Goal: Information Seeking & Learning: Learn about a topic

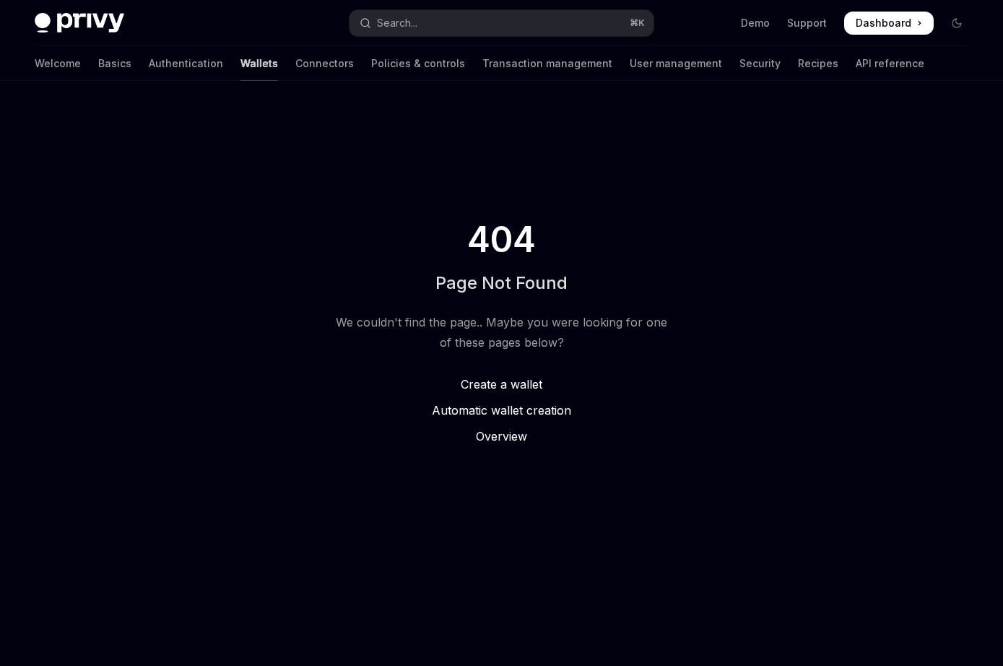
click at [240, 73] on link "Wallets" at bounding box center [259, 63] width 38 height 35
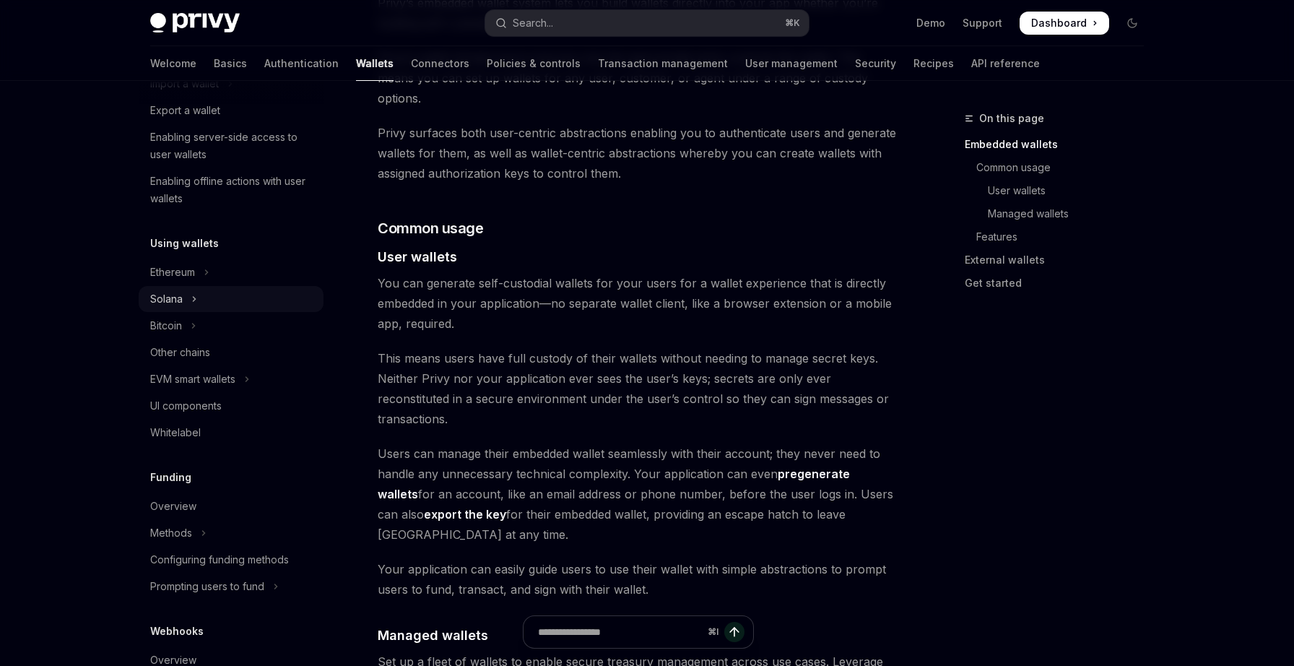
scroll to position [223, 0]
click at [202, 377] on div "EVM smart wallets" at bounding box center [192, 376] width 85 height 17
type textarea "*"
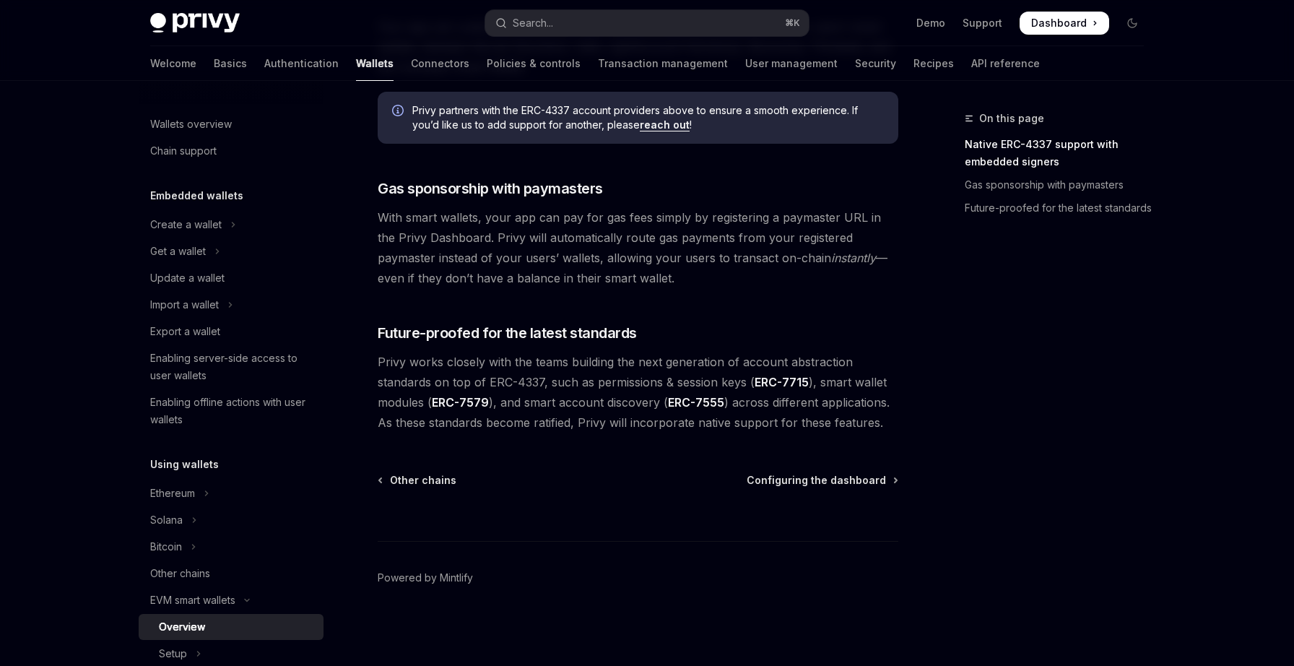
scroll to position [238, 0]
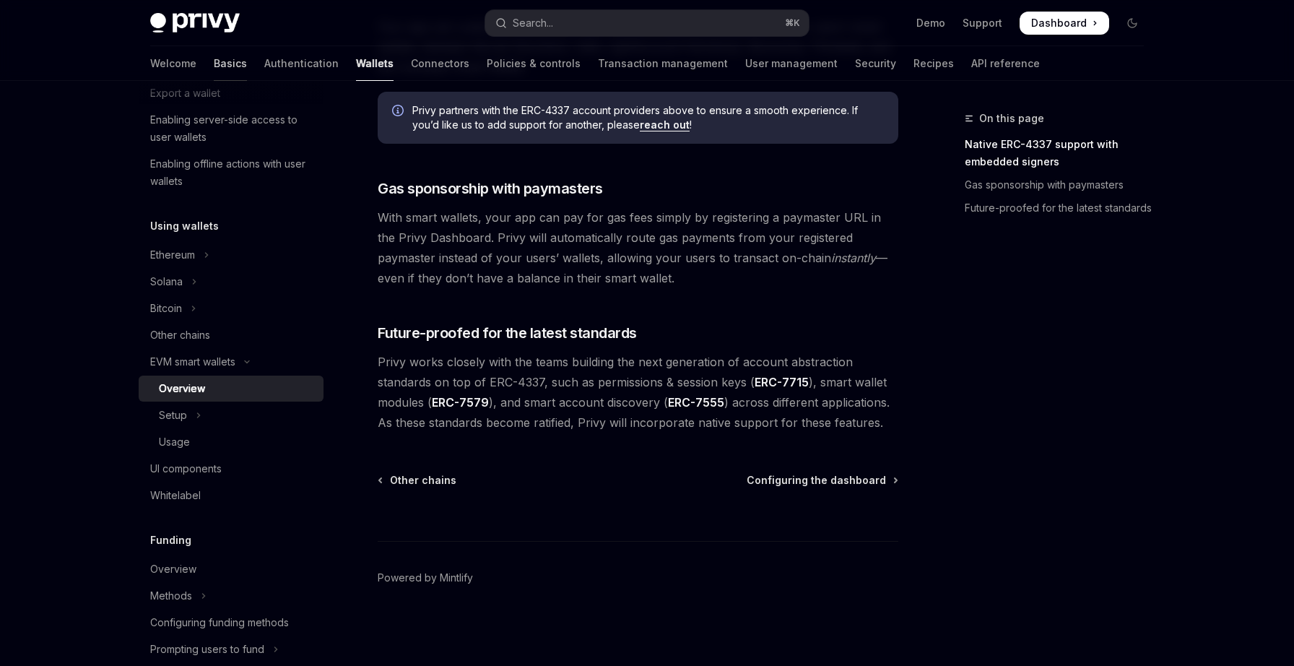
click at [214, 63] on link "Basics" at bounding box center [230, 63] width 33 height 35
type textarea "*"
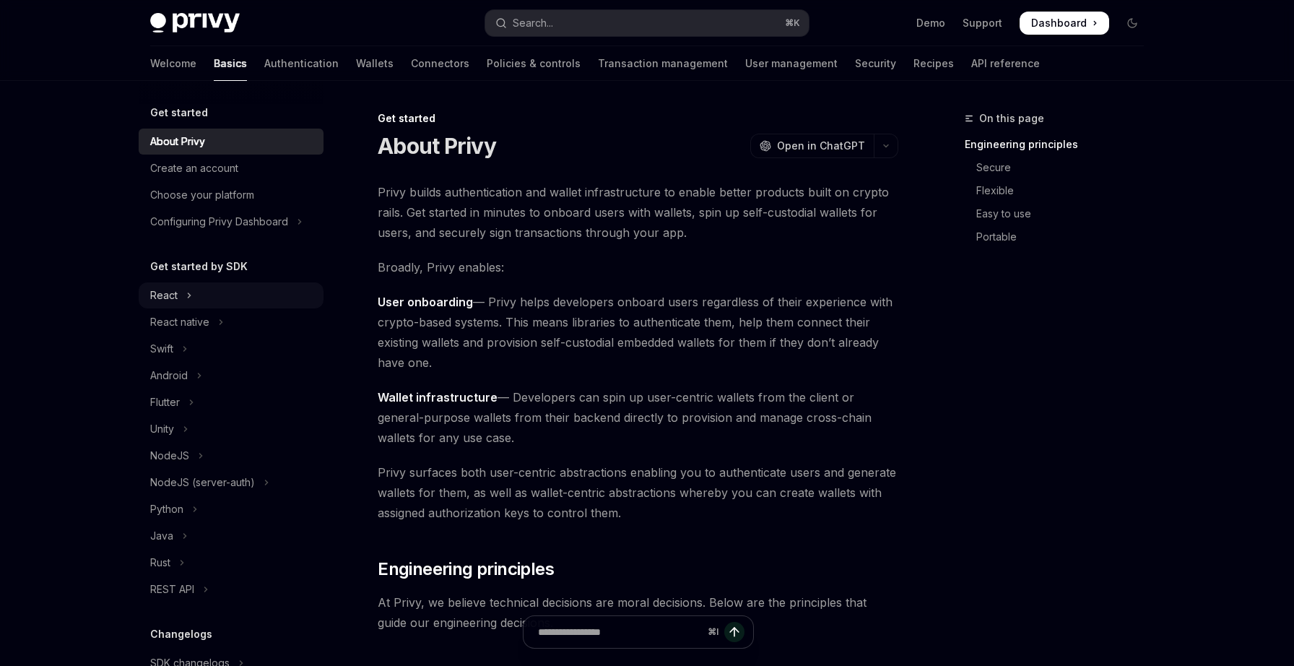
click at [168, 301] on div "React" at bounding box center [163, 295] width 27 height 17
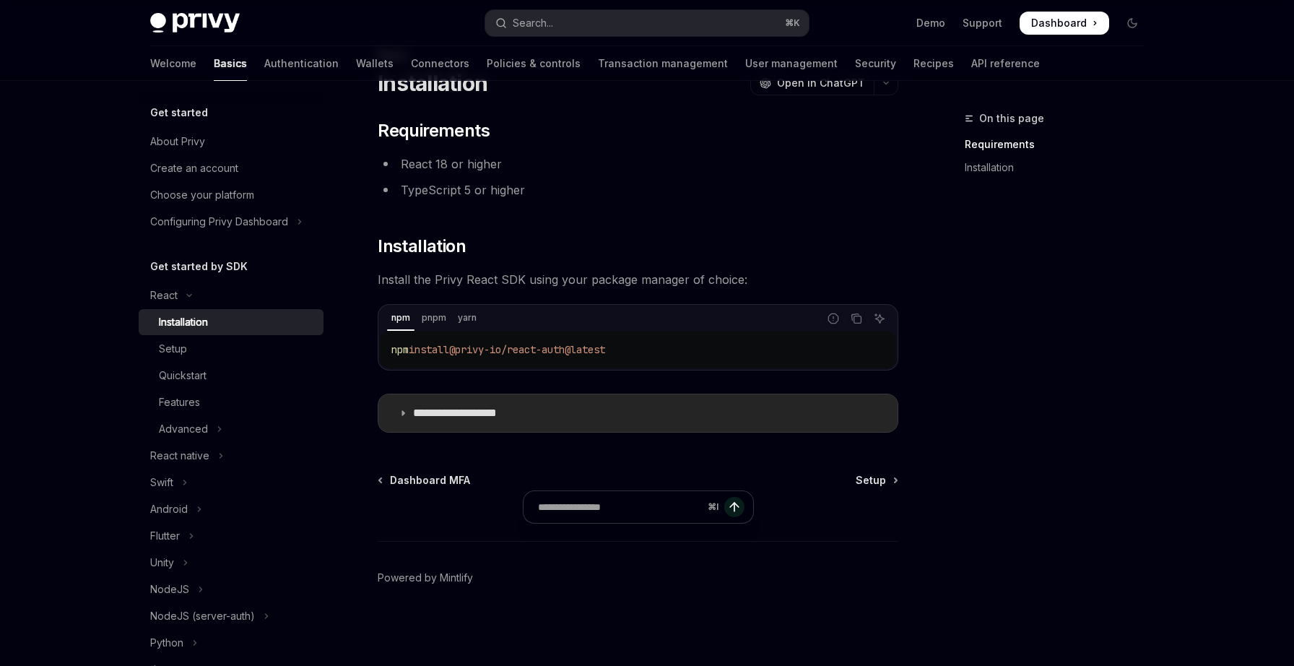
click at [435, 406] on p "**********" at bounding box center [472, 413] width 118 height 14
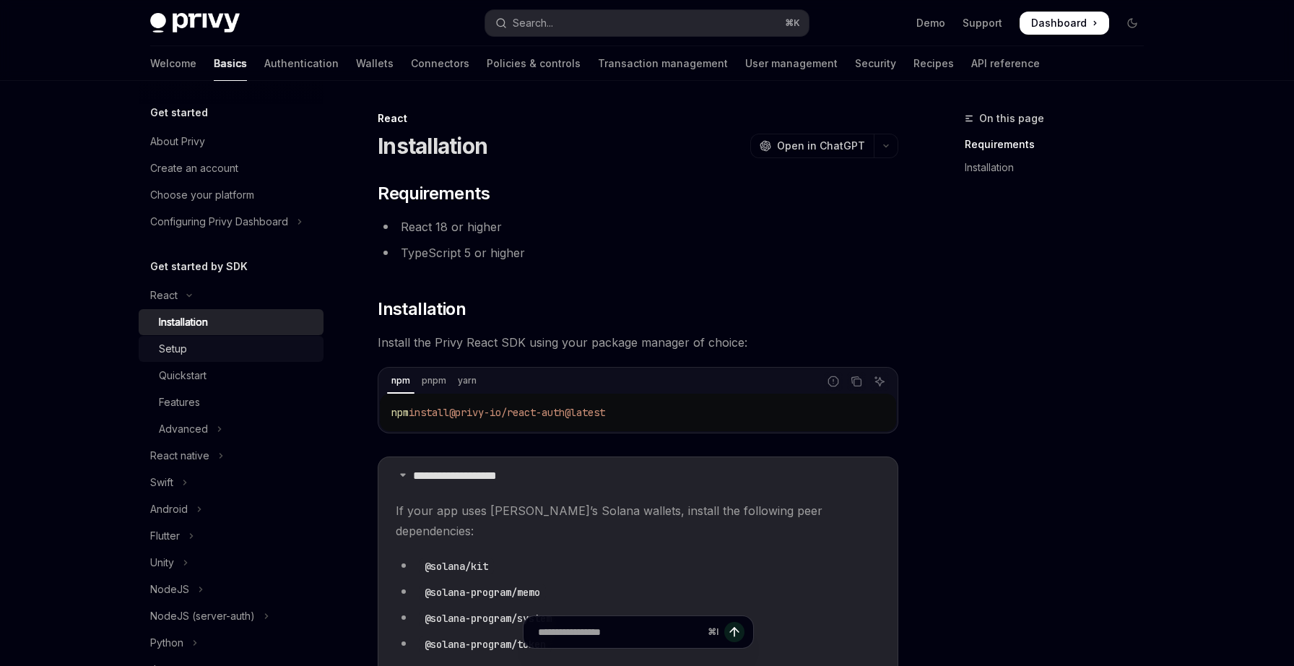
click at [179, 343] on div "Setup" at bounding box center [173, 348] width 28 height 17
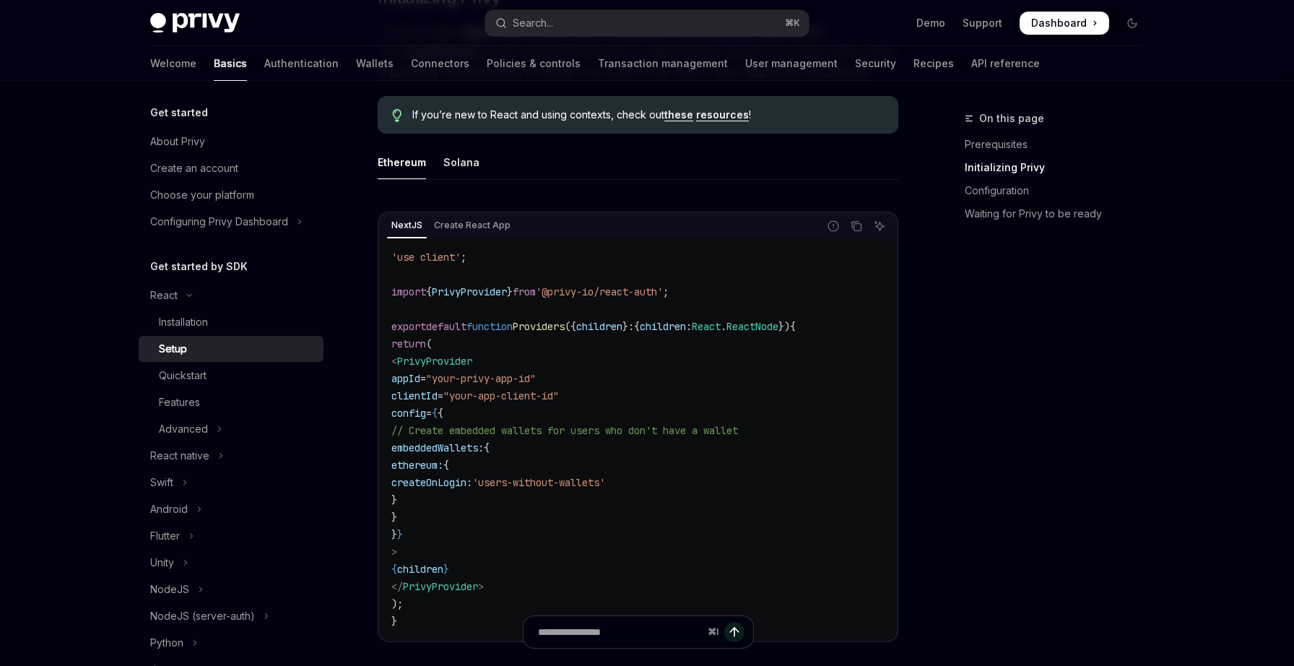
scroll to position [375, 0]
click at [212, 375] on div "Quickstart" at bounding box center [237, 375] width 156 height 17
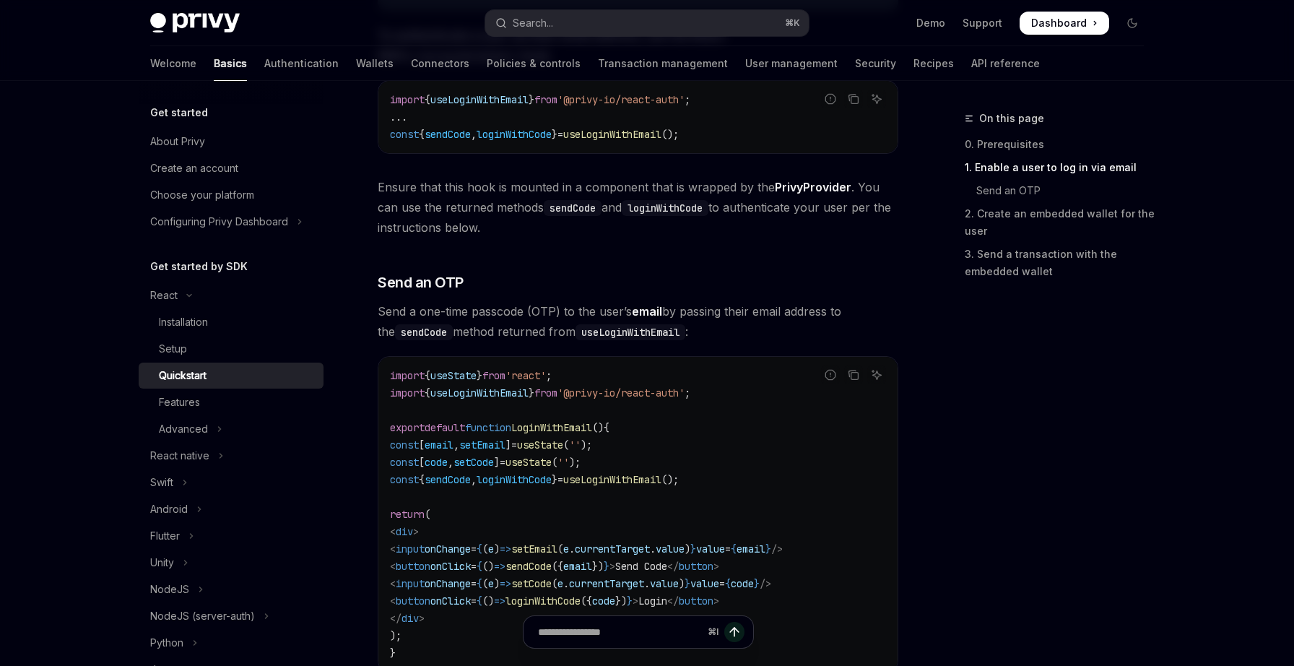
scroll to position [430, 0]
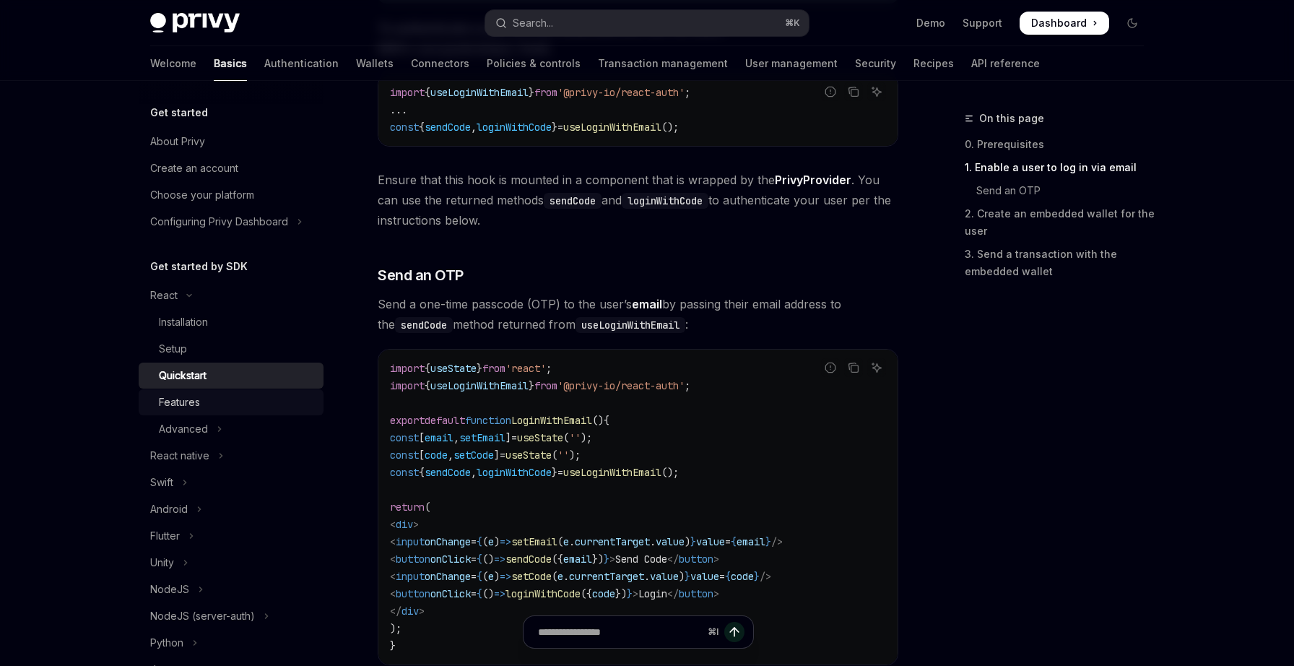
click at [190, 405] on div "Features" at bounding box center [179, 401] width 41 height 17
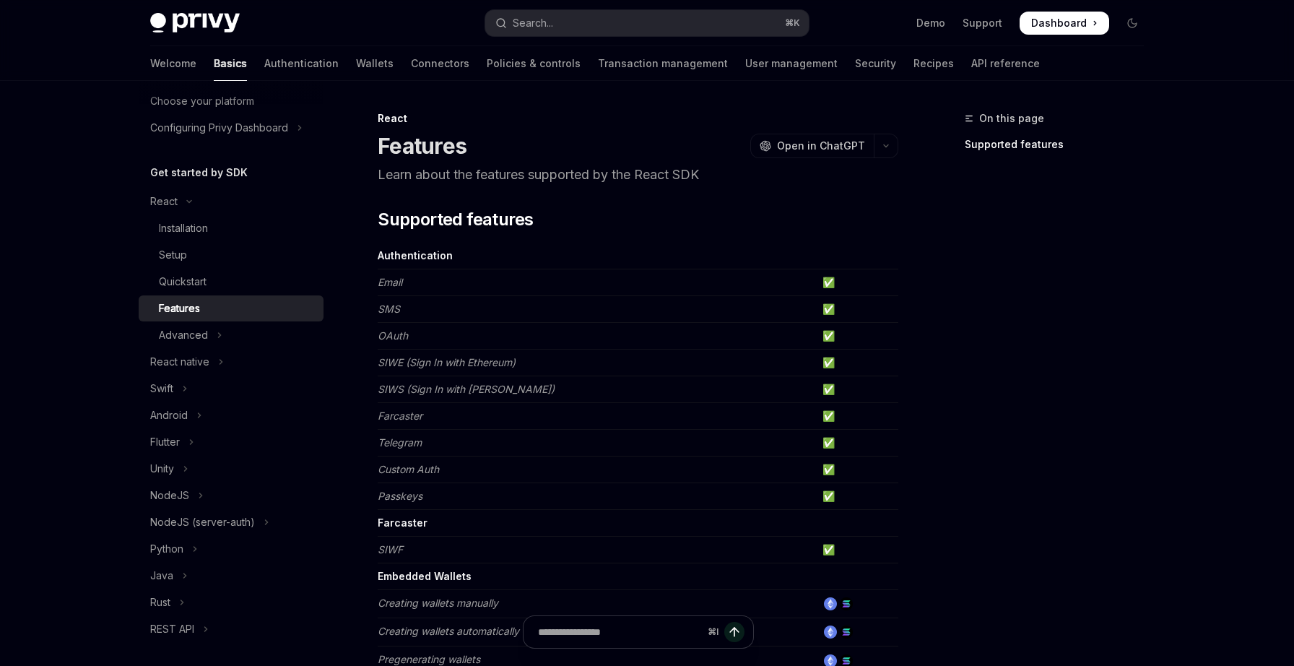
scroll to position [101, 0]
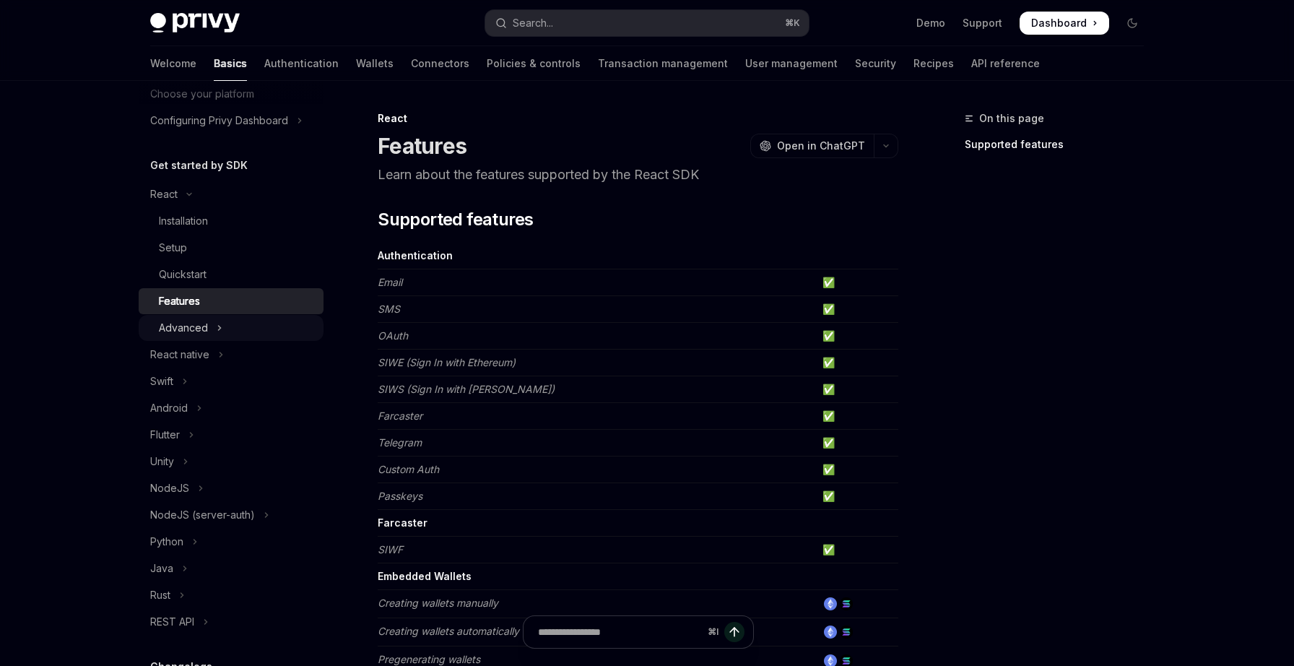
click at [196, 329] on div "Advanced" at bounding box center [183, 327] width 49 height 17
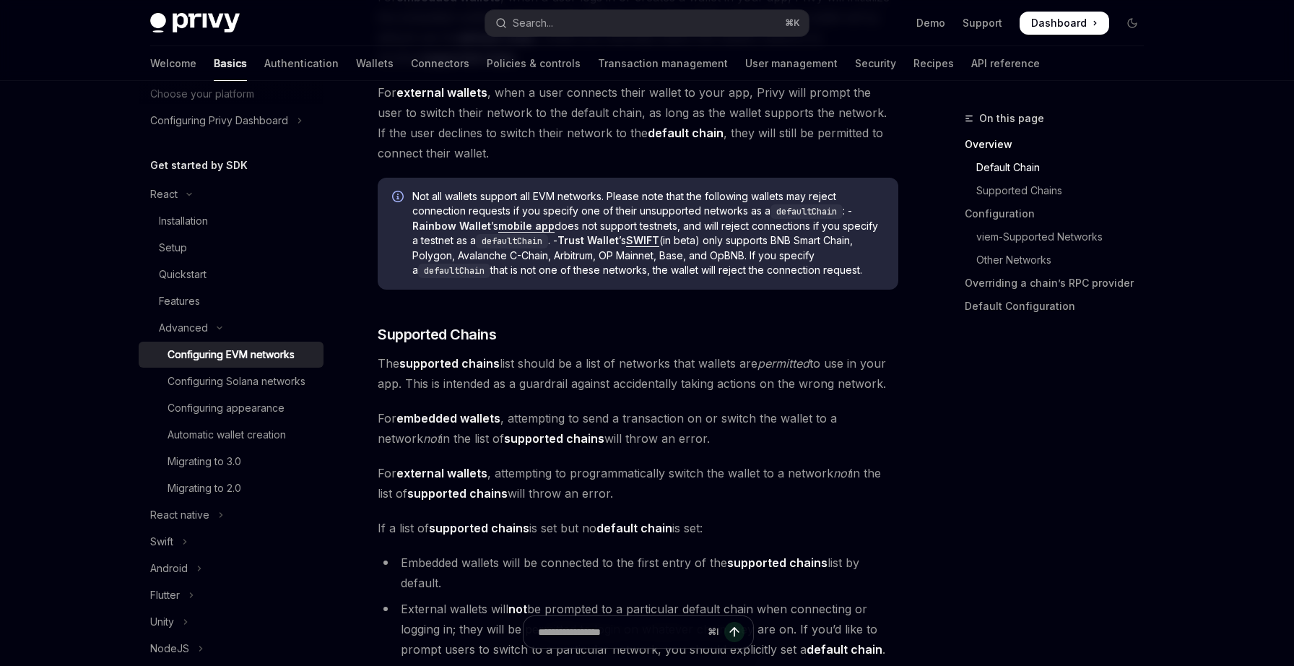
scroll to position [675, 0]
click at [259, 411] on div "Configuring appearance" at bounding box center [226, 407] width 117 height 17
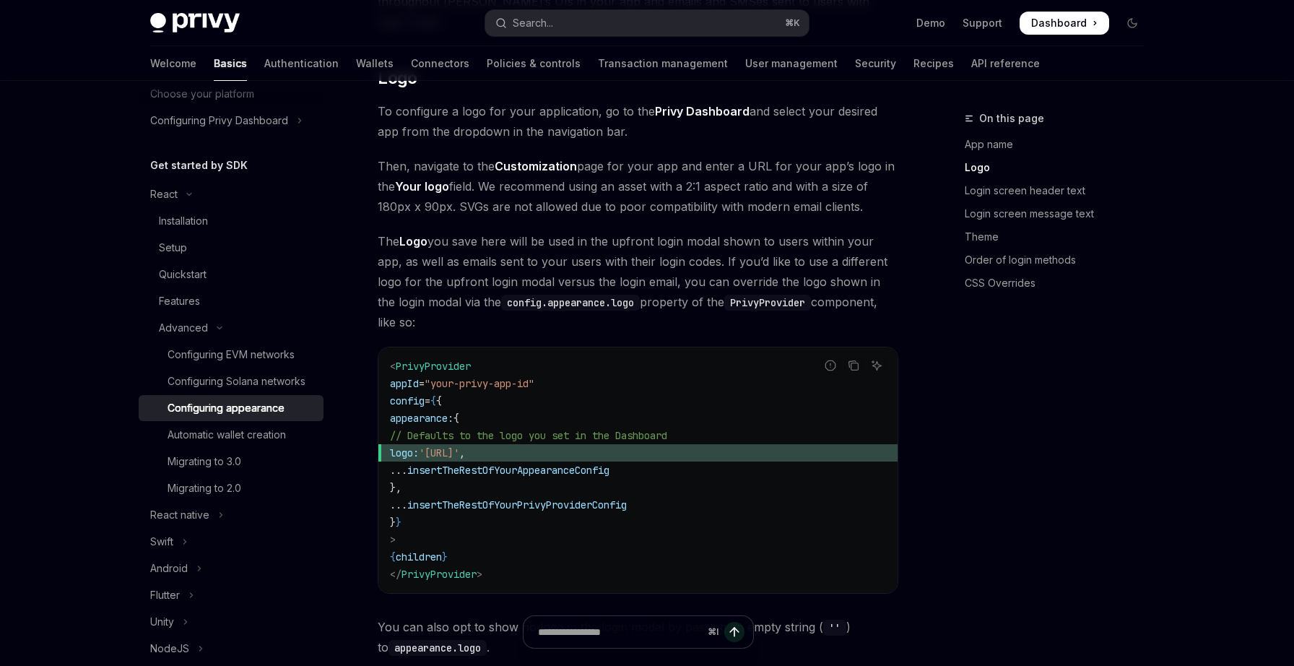
scroll to position [552, 0]
click at [233, 455] on div "Migrating to 3.0" at bounding box center [205, 461] width 74 height 17
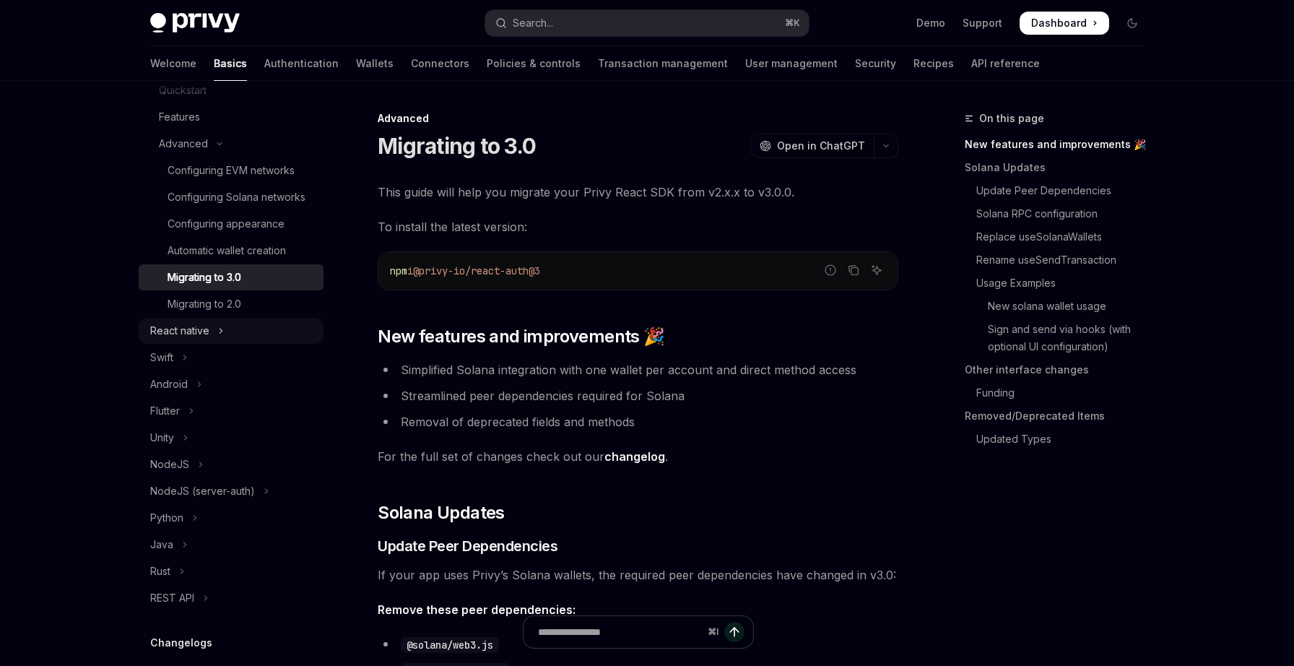
scroll to position [288, 0]
click at [188, 469] on button "NodeJS" at bounding box center [231, 461] width 185 height 26
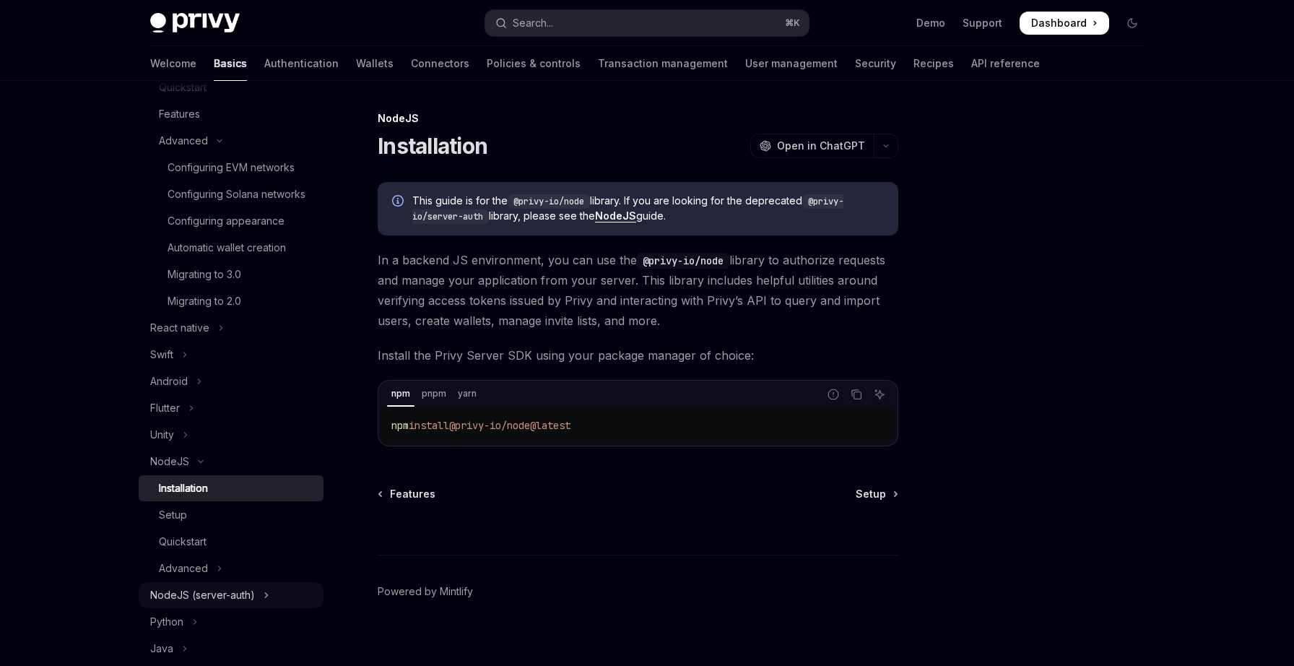
click at [233, 592] on div "NodeJS (server-auth)" at bounding box center [202, 594] width 105 height 17
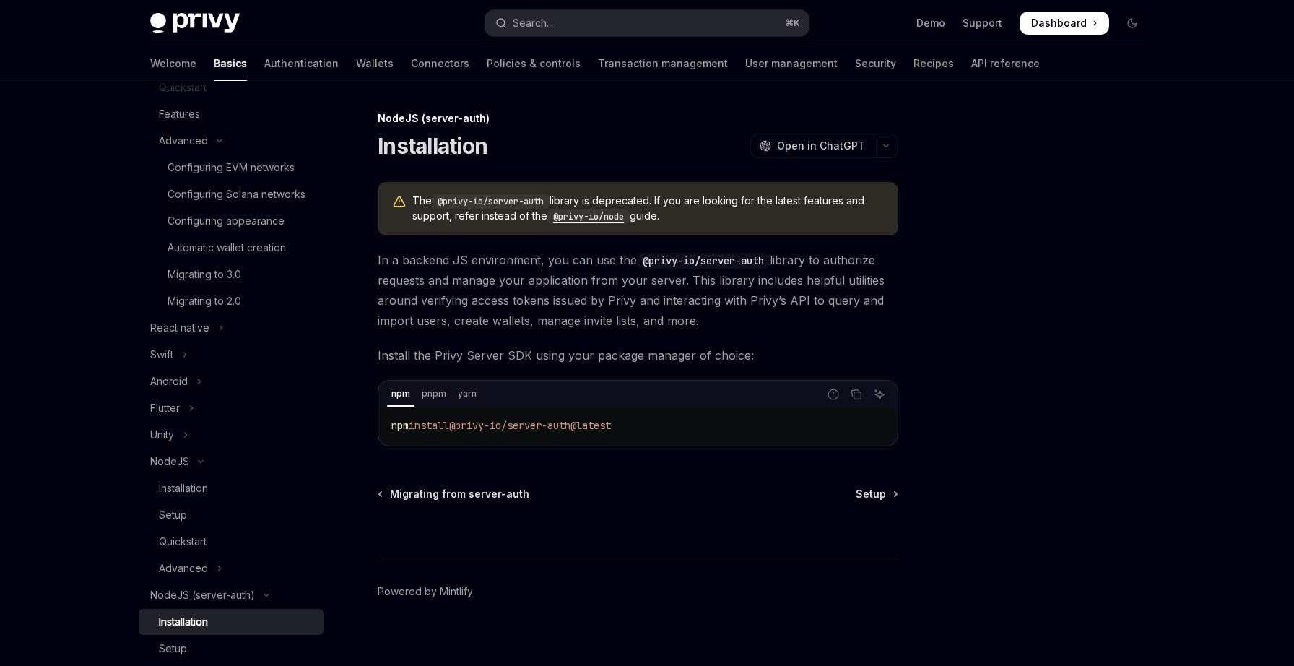
click at [591, 215] on code "@privy-io/node" at bounding box center [588, 216] width 82 height 14
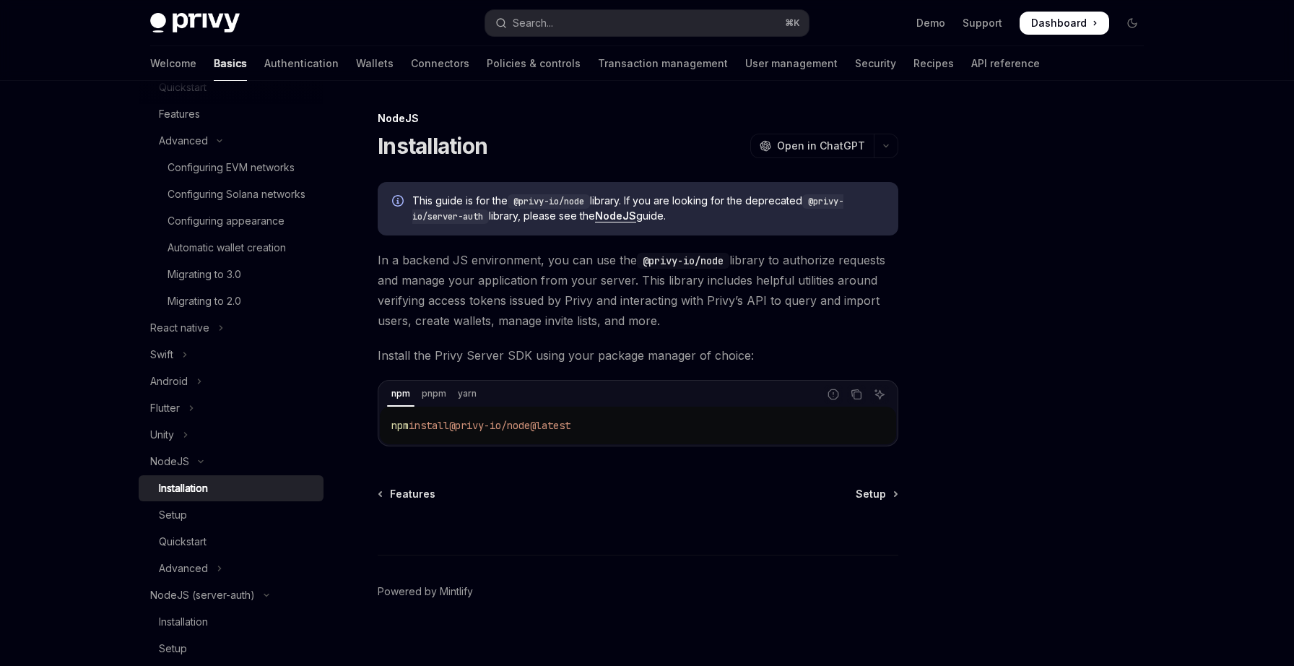
scroll to position [13, 0]
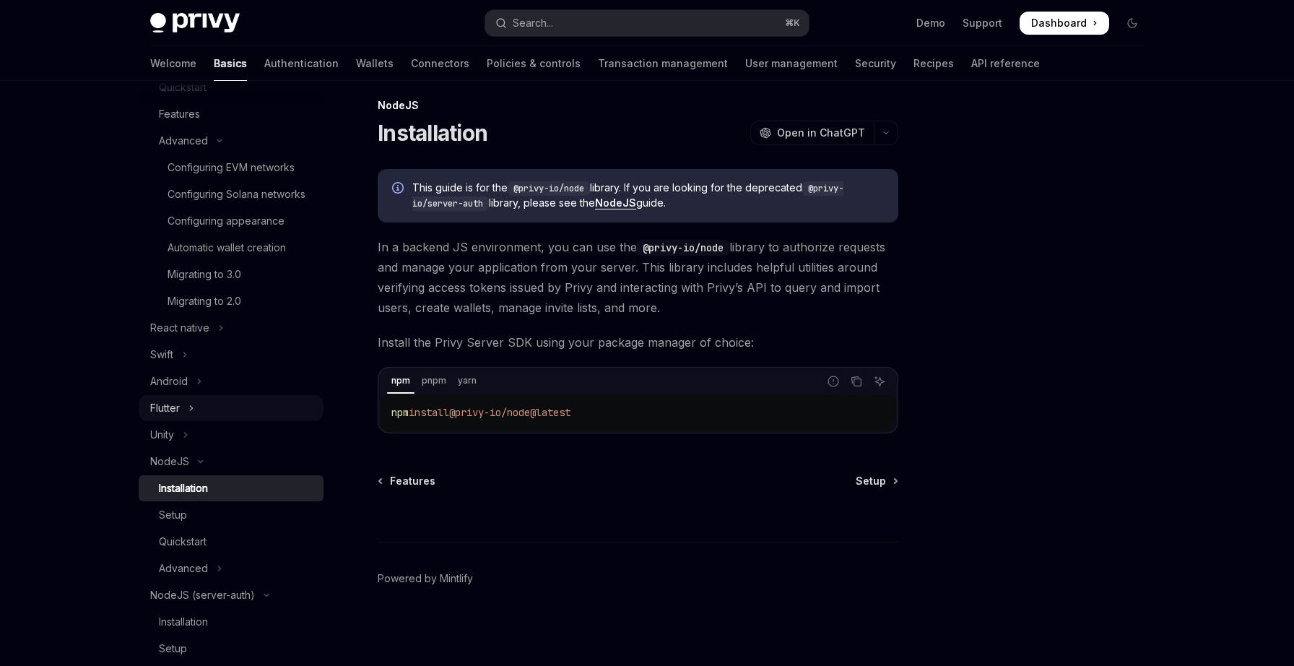
click at [183, 401] on button "Flutter" at bounding box center [231, 408] width 185 height 26
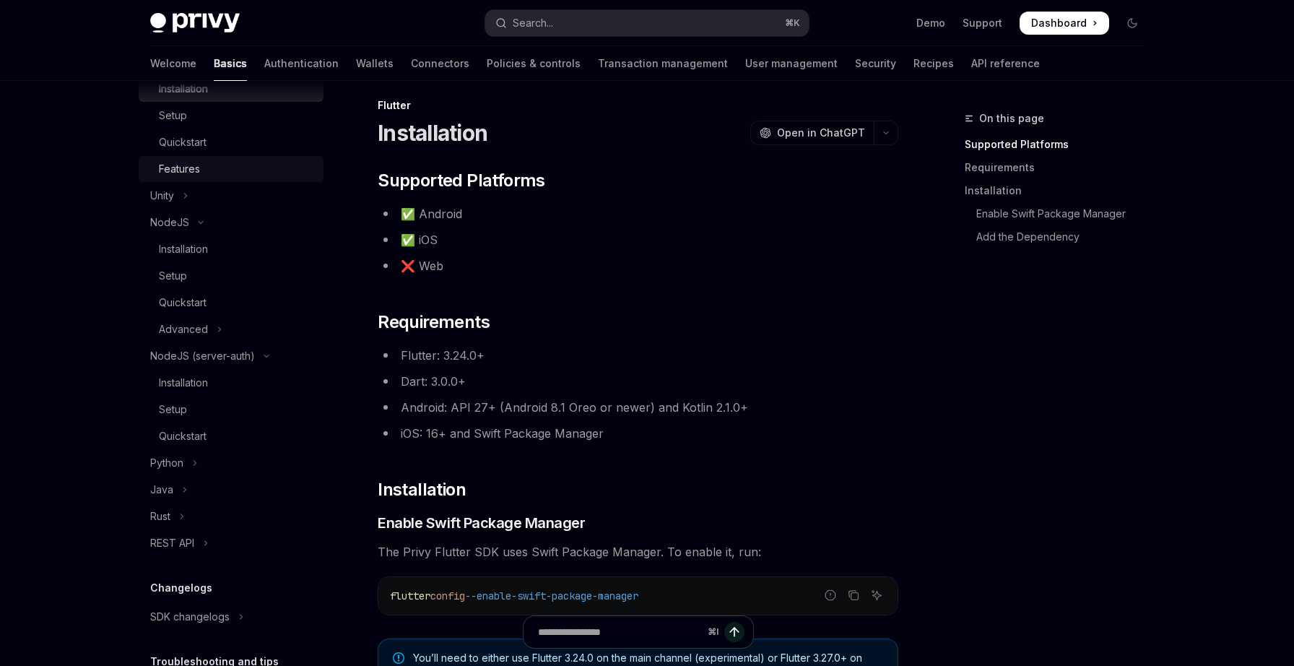
scroll to position [636, 0]
click at [186, 543] on div "REST API" at bounding box center [172, 540] width 44 height 17
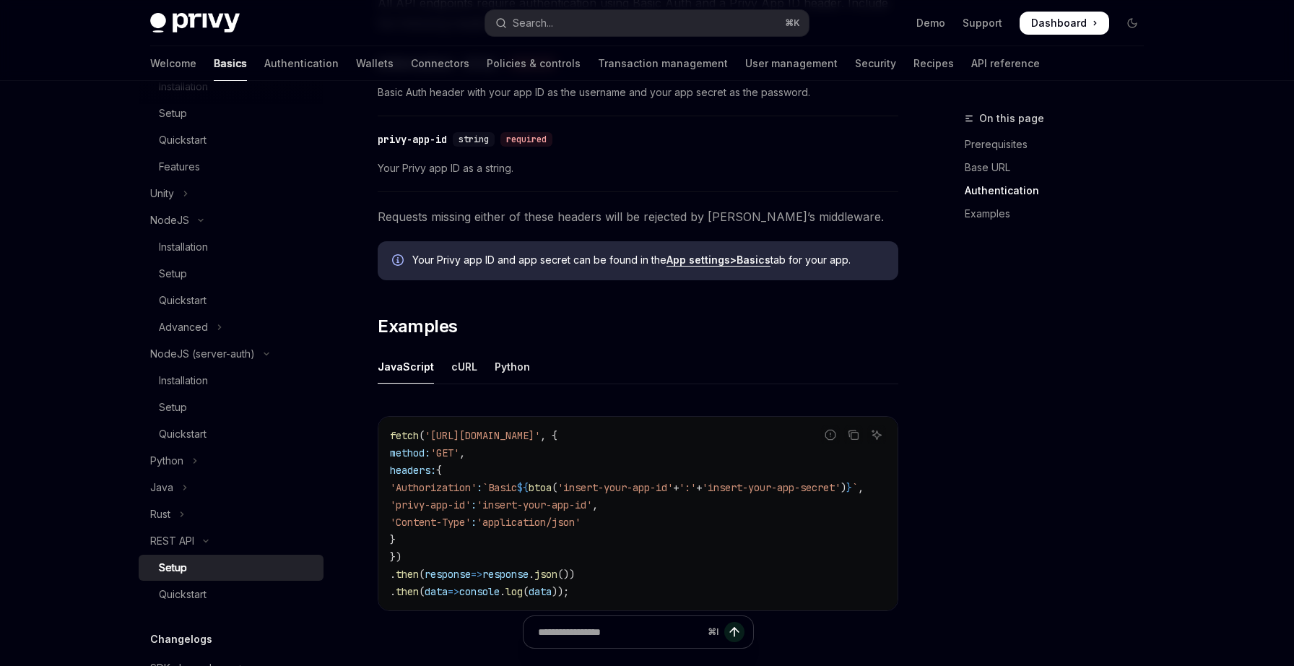
scroll to position [523, 0]
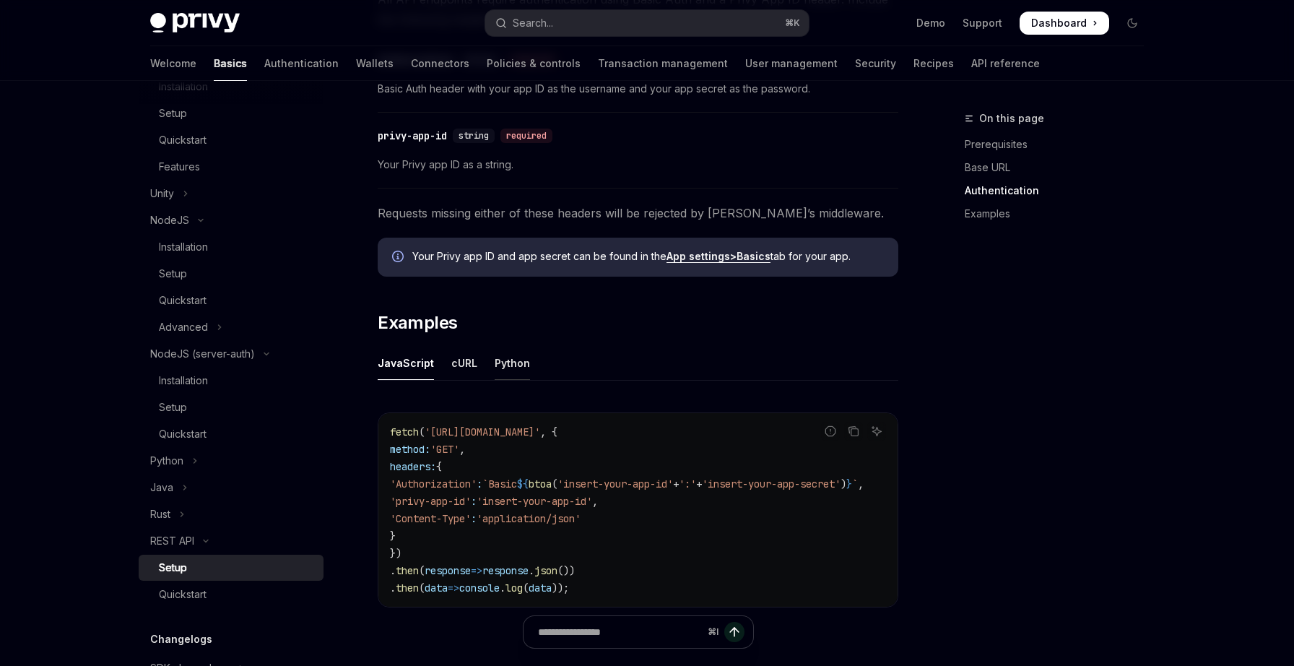
click at [513, 366] on div "Python" at bounding box center [512, 363] width 35 height 34
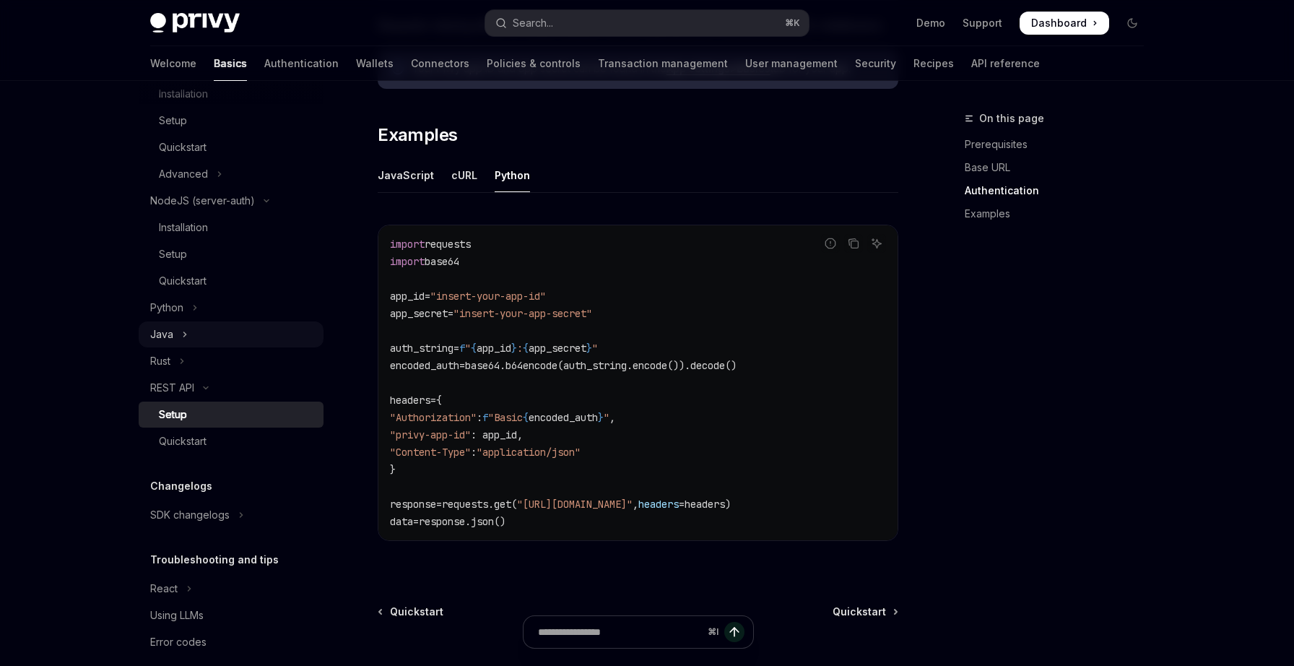
scroll to position [807, 0]
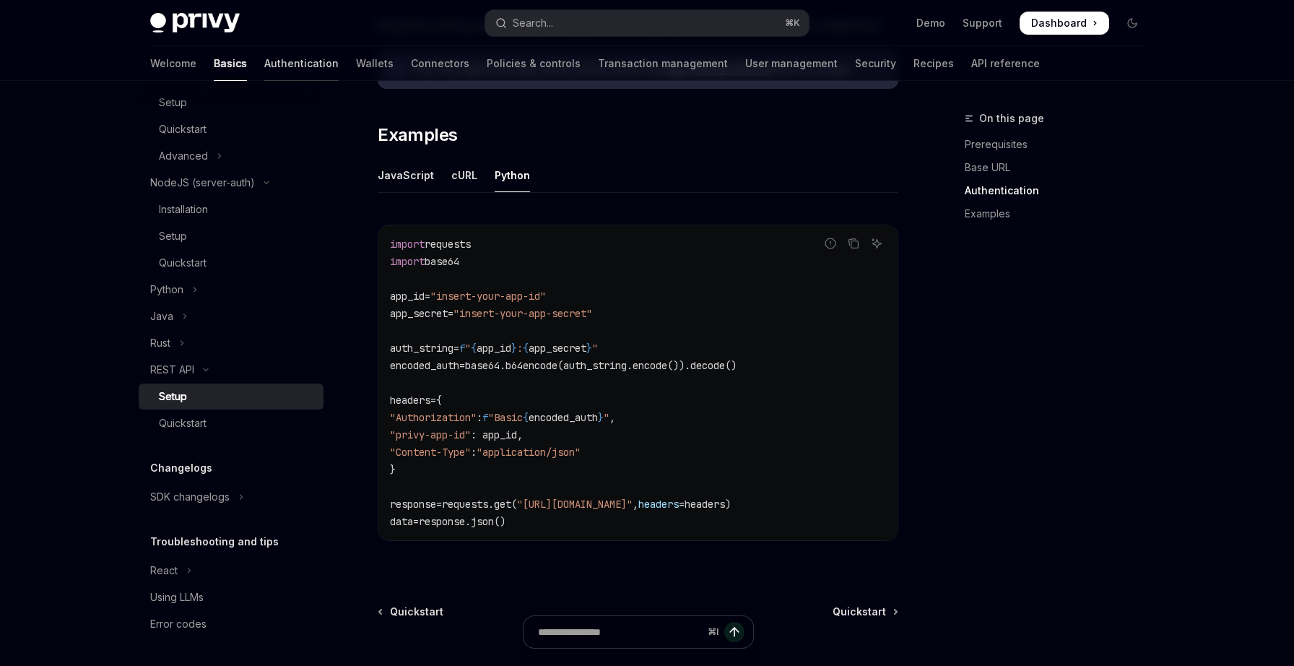
click at [264, 54] on link "Authentication" at bounding box center [301, 63] width 74 height 35
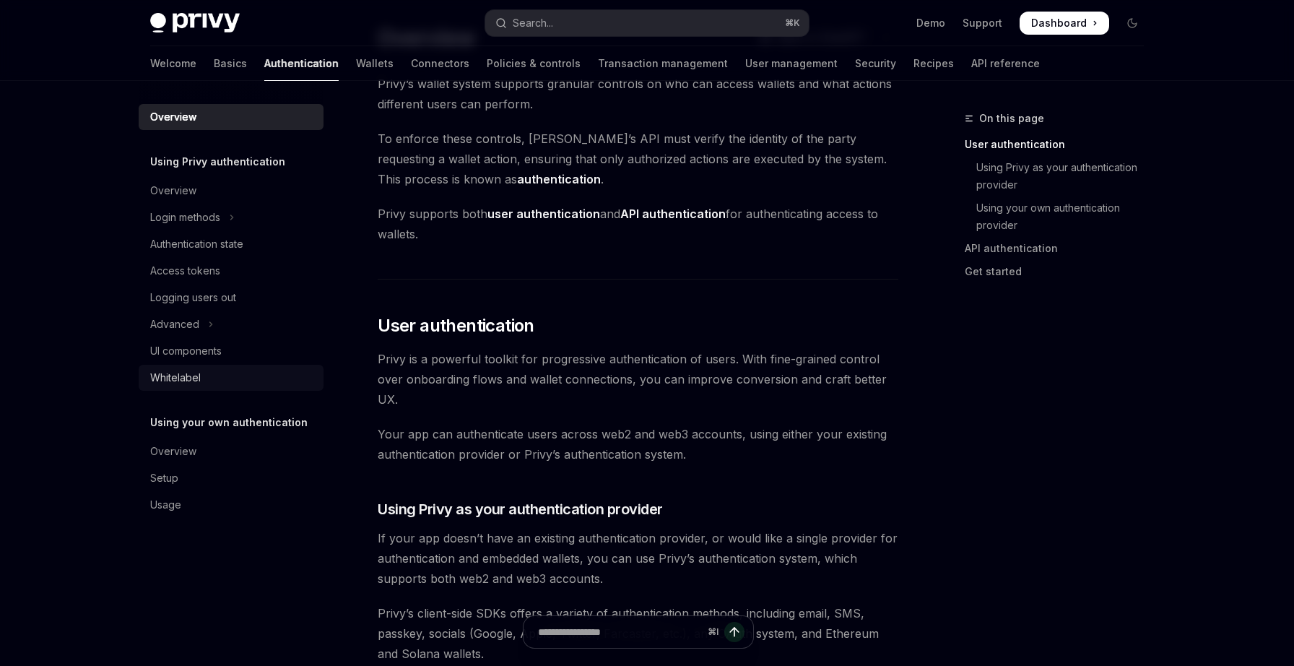
scroll to position [90, 0]
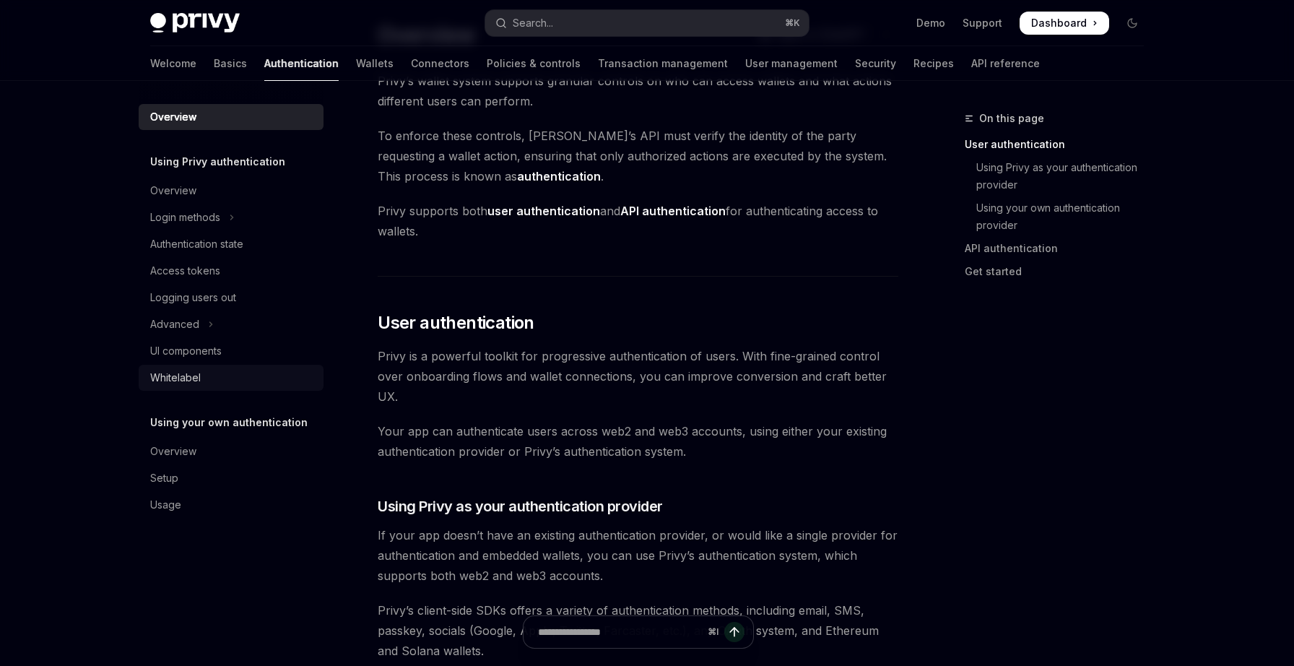
click at [196, 380] on div "Whitelabel" at bounding box center [175, 377] width 51 height 17
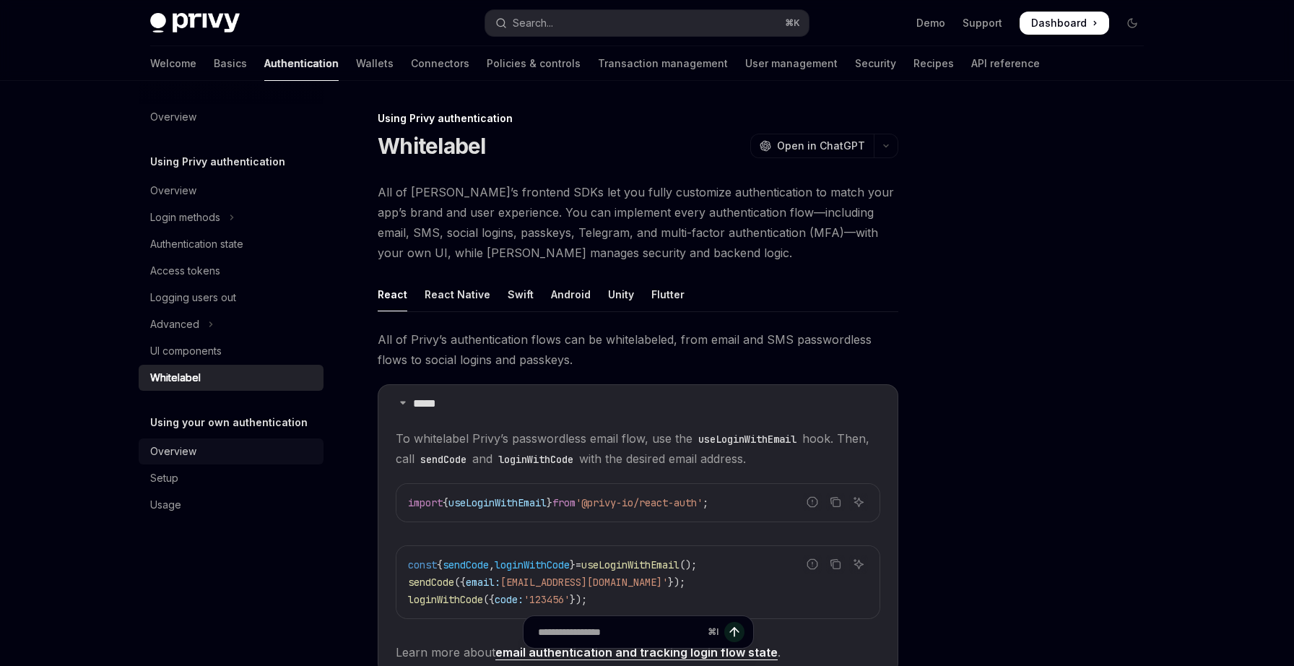
click at [192, 461] on link "Overview" at bounding box center [231, 451] width 185 height 26
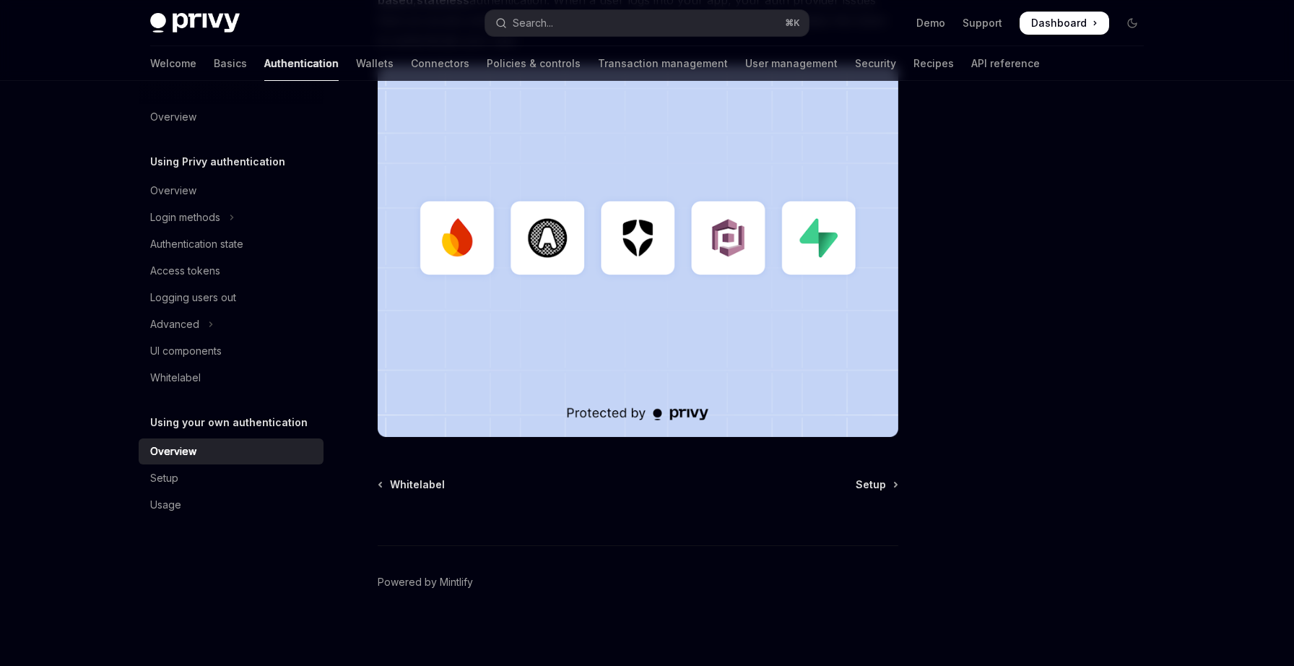
scroll to position [373, 0]
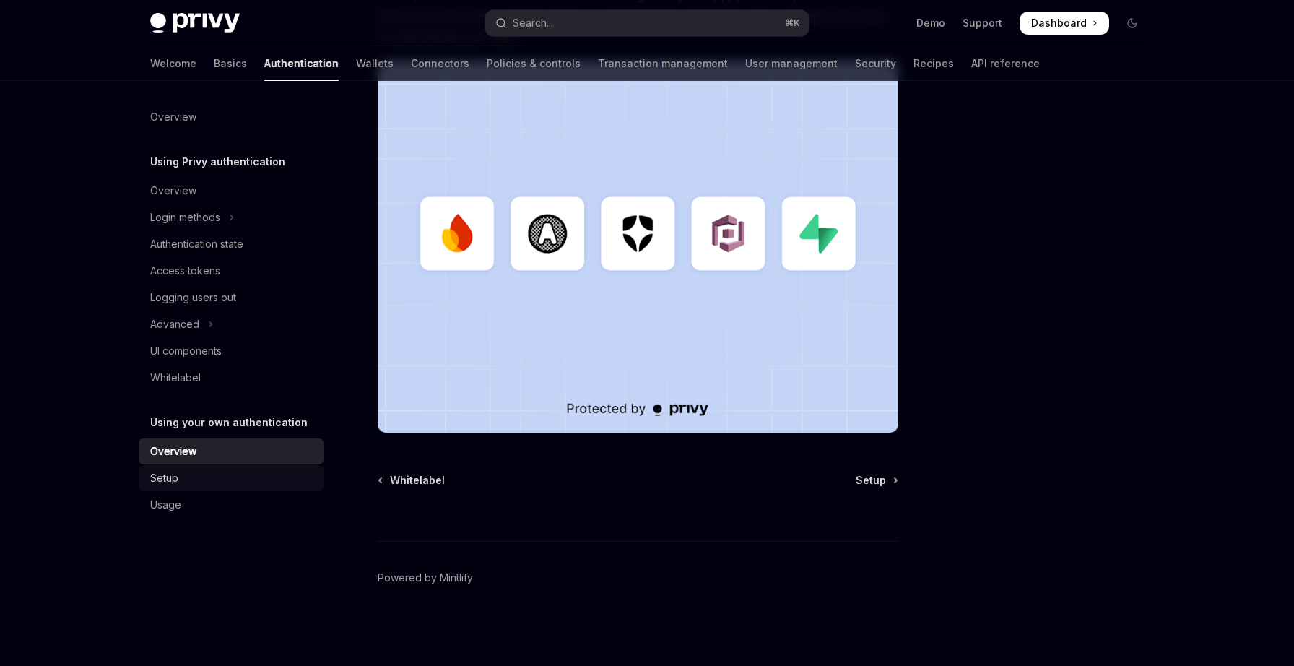
click at [202, 477] on div "Setup" at bounding box center [232, 477] width 165 height 17
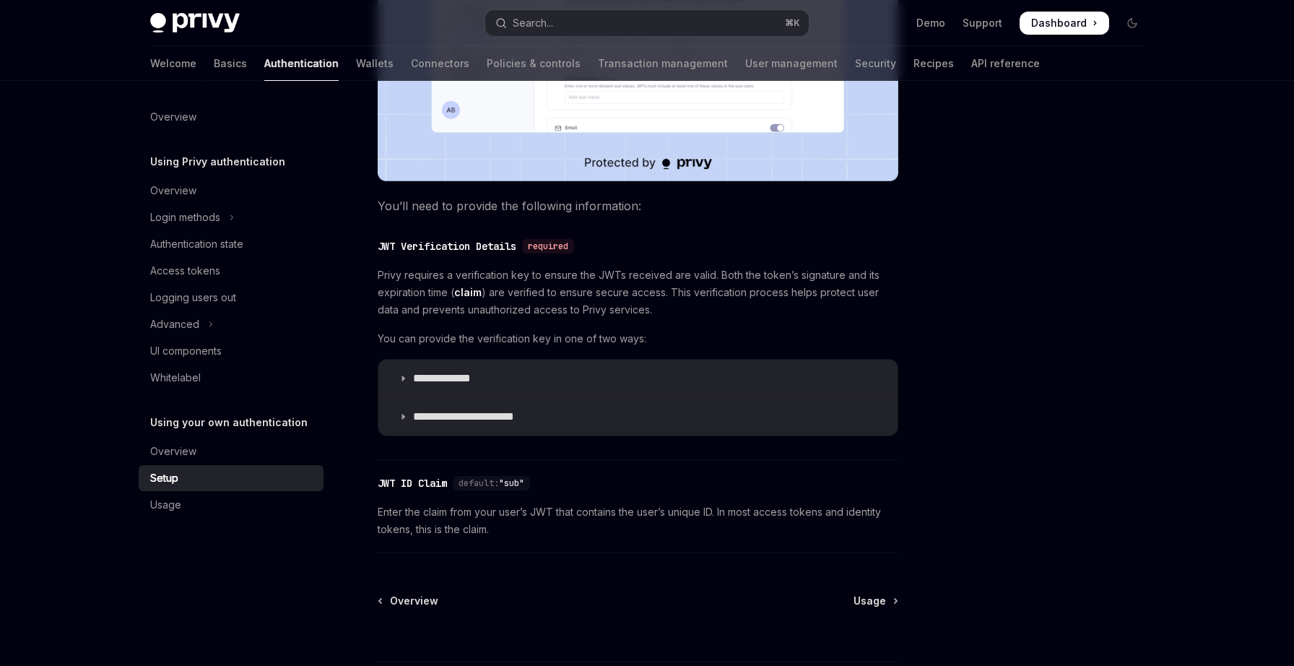
scroll to position [687, 0]
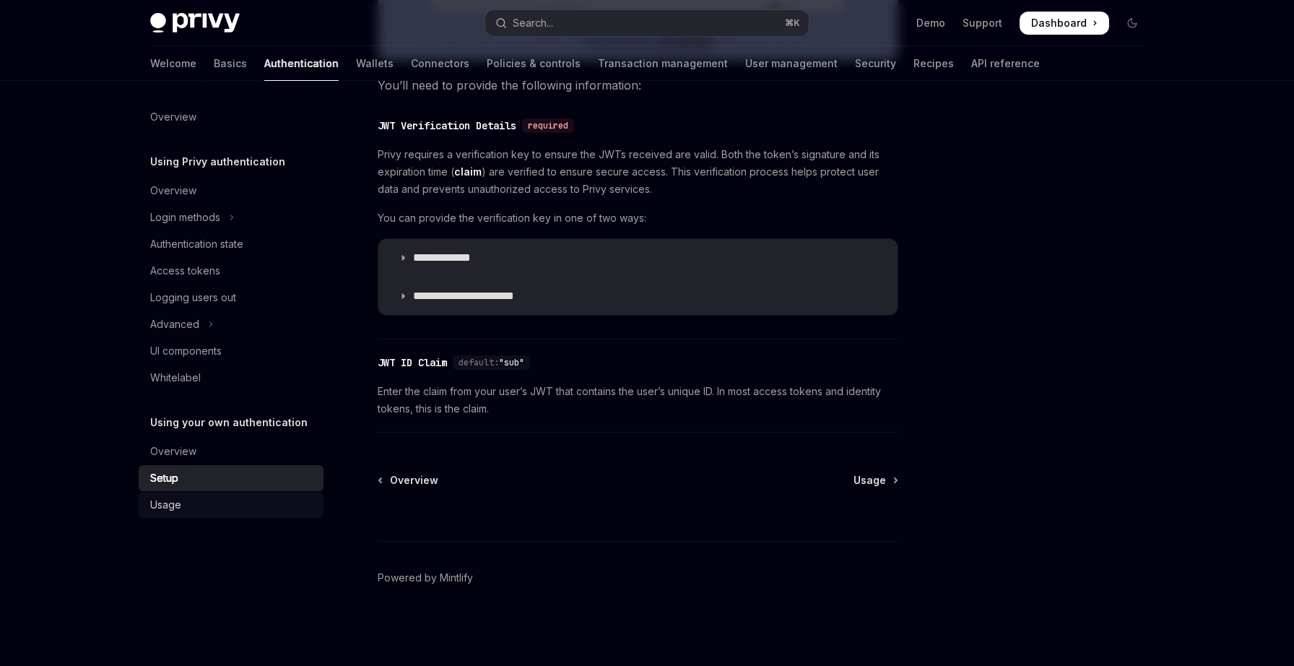
click at [204, 503] on div "Usage" at bounding box center [232, 504] width 165 height 17
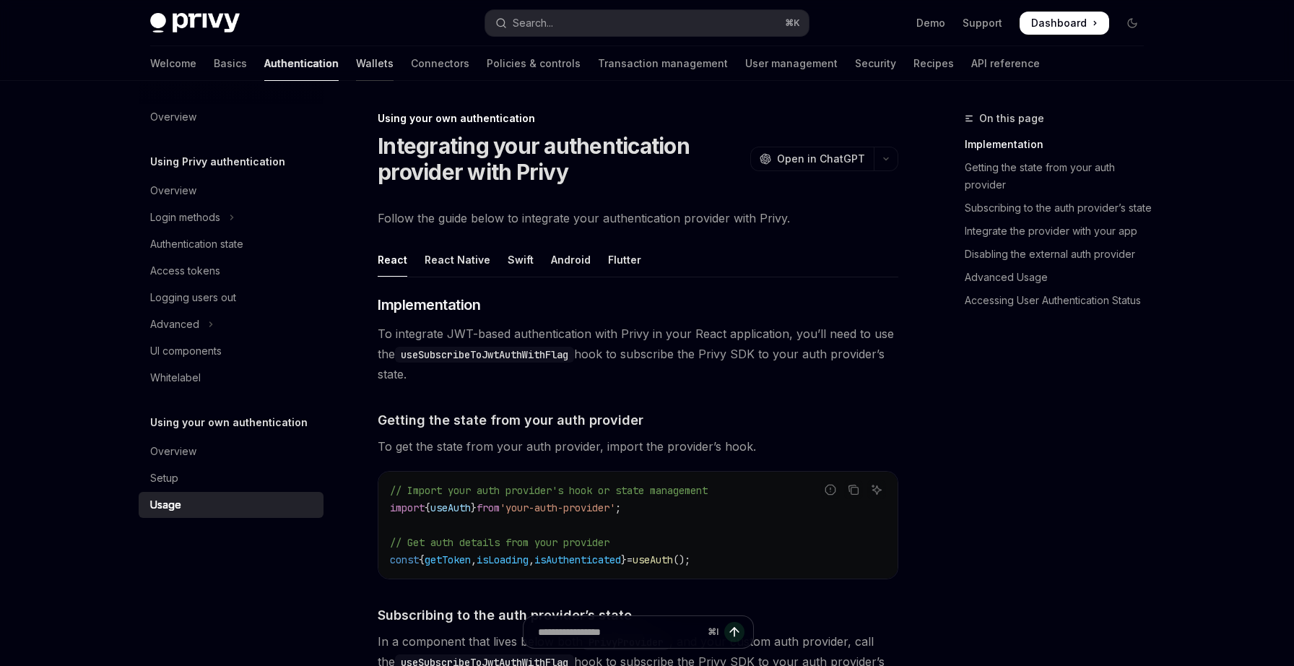
click at [356, 58] on link "Wallets" at bounding box center [375, 63] width 38 height 35
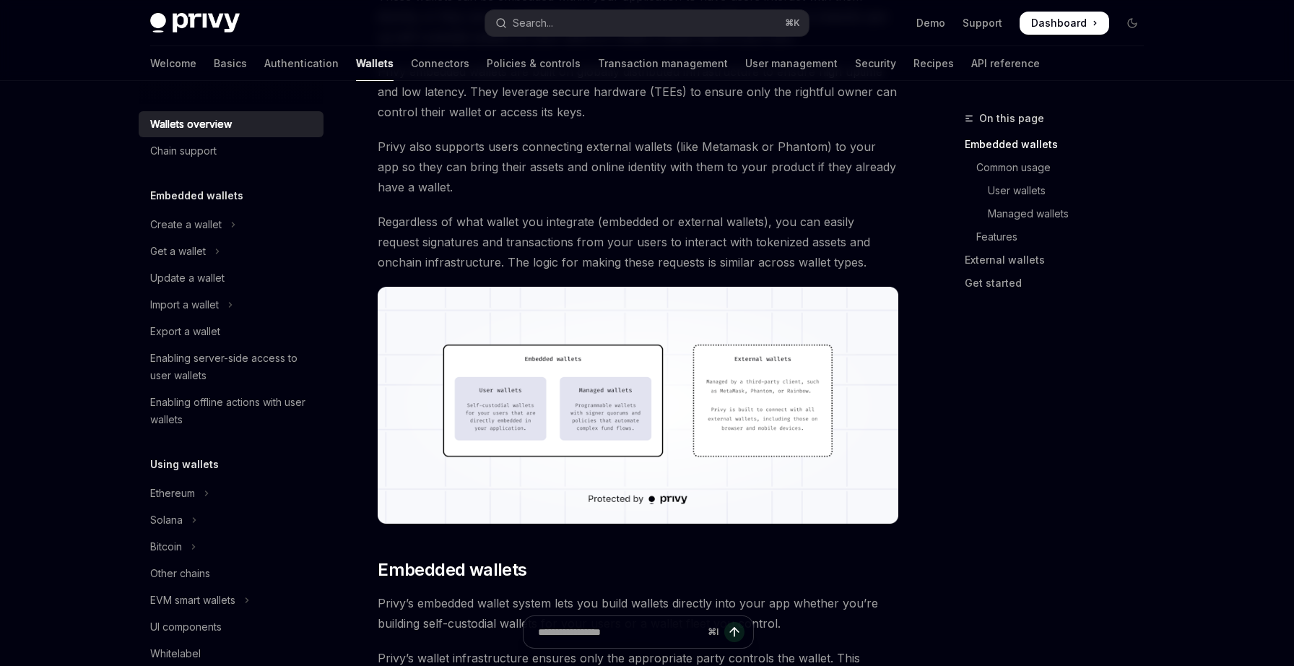
scroll to position [258, 0]
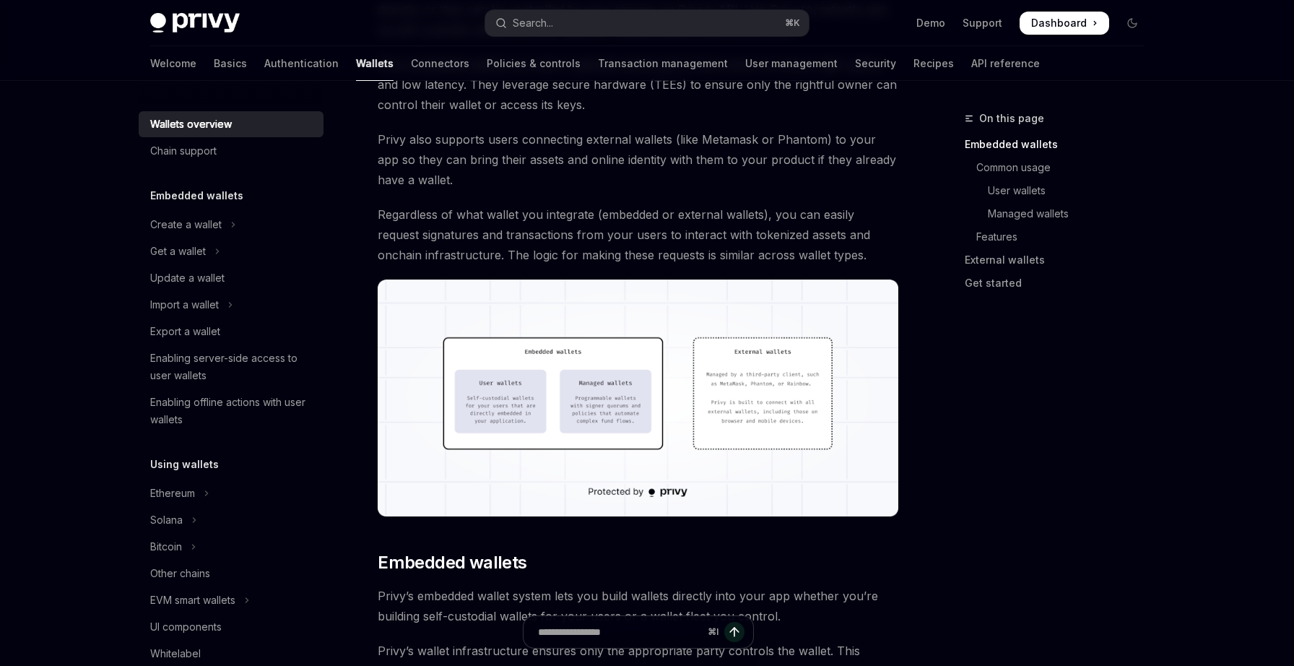
click at [604, 335] on img at bounding box center [638, 397] width 521 height 237
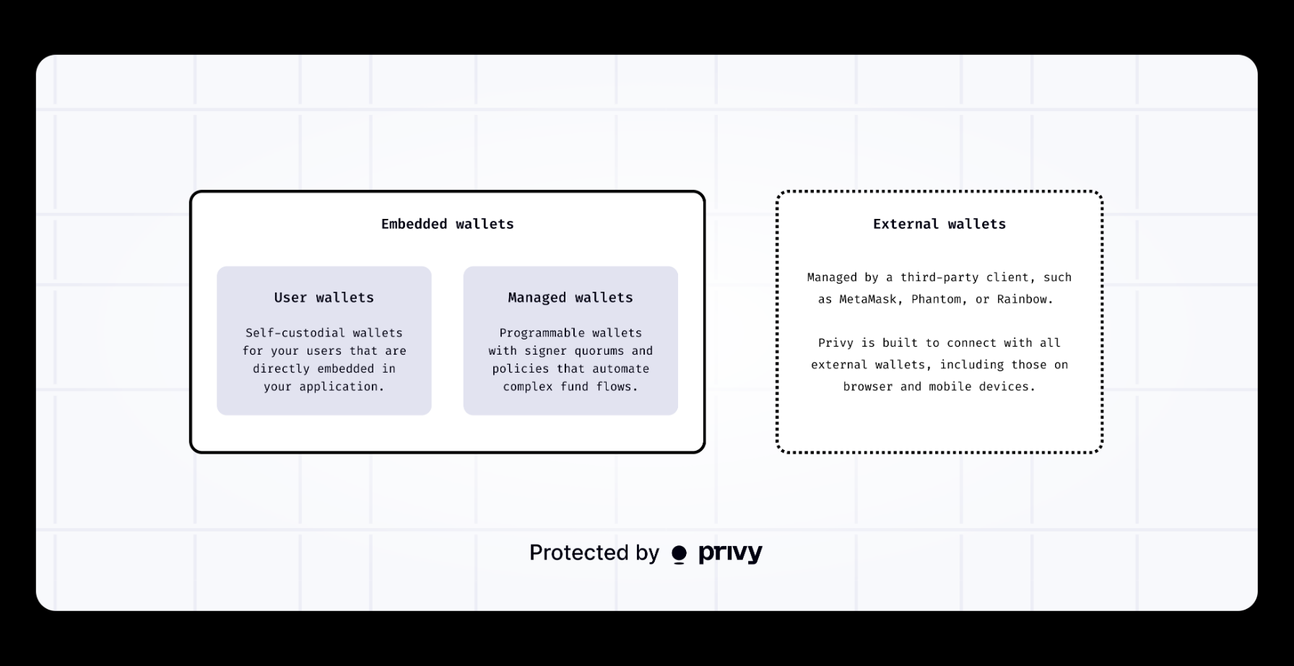
click at [575, 44] on div at bounding box center [647, 333] width 1294 height 666
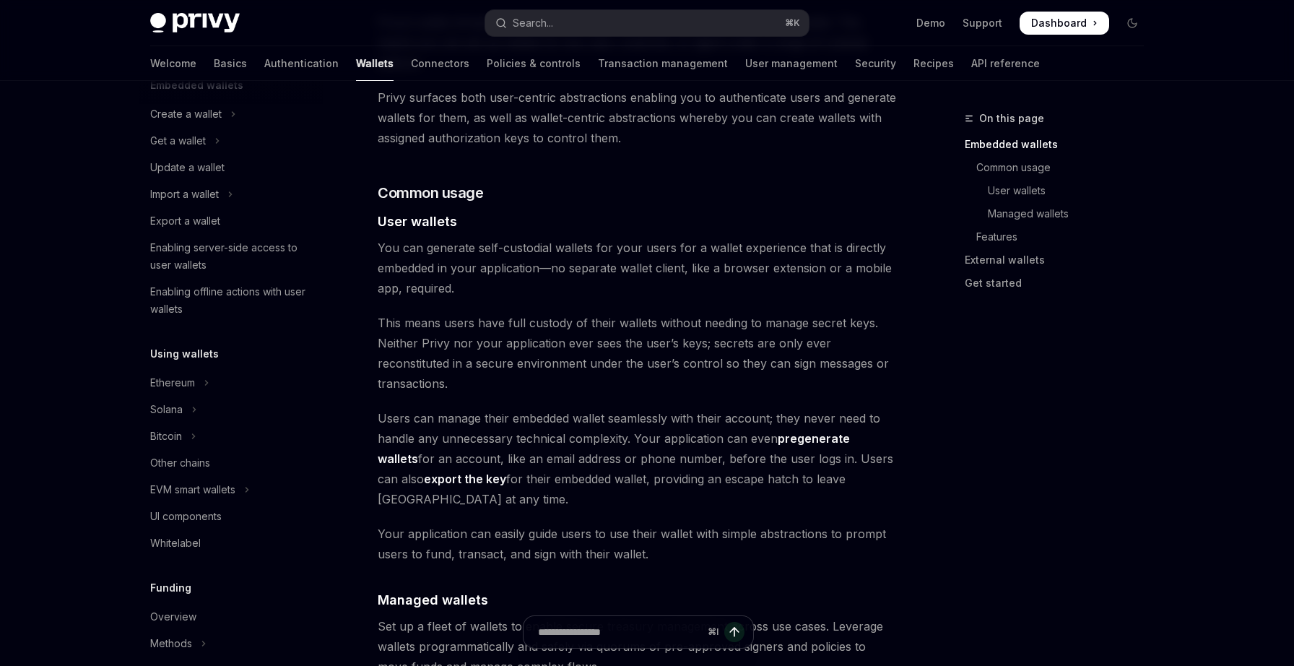
scroll to position [113, 0]
click at [240, 479] on button "EVM smart wallets" at bounding box center [231, 487] width 185 height 26
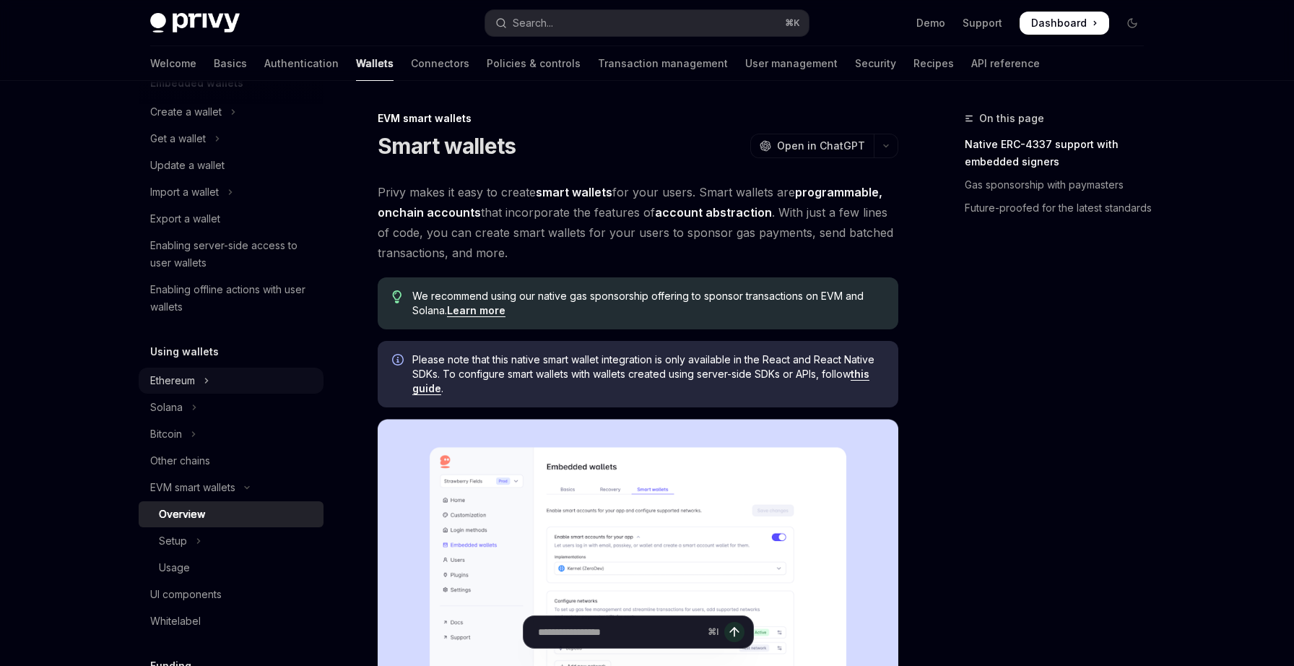
click at [173, 375] on div "Ethereum" at bounding box center [172, 380] width 45 height 17
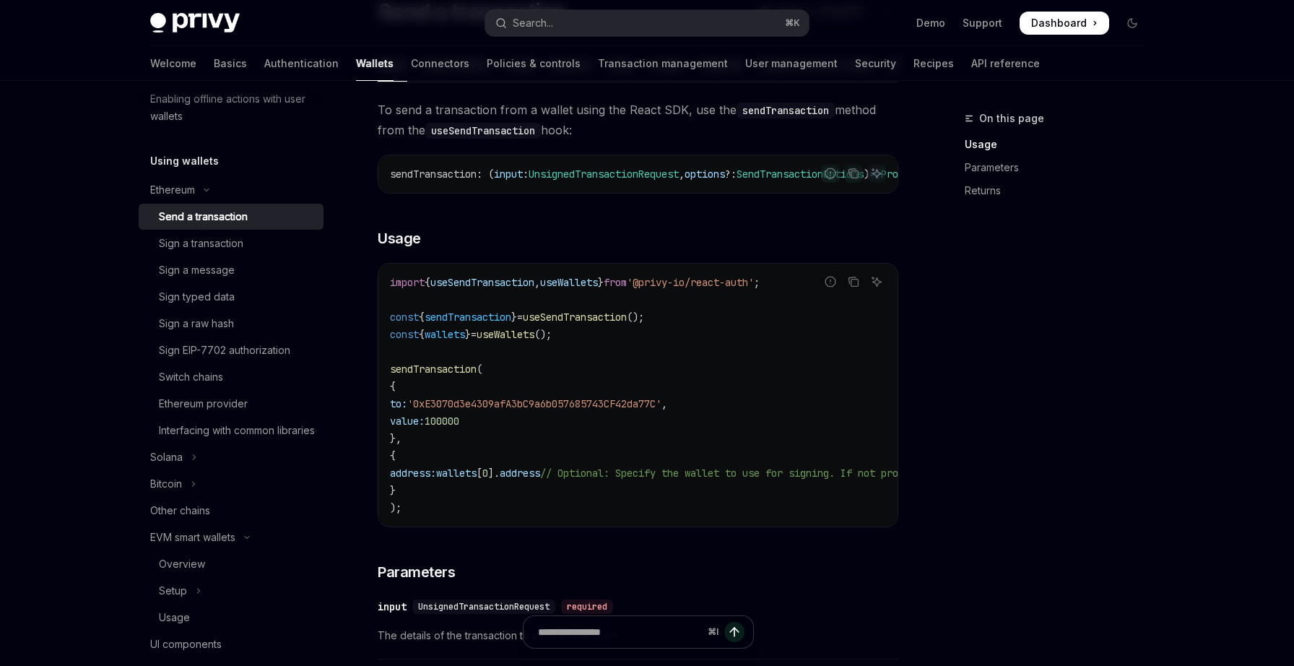
scroll to position [305, 0]
click at [206, 517] on div "Other chains" at bounding box center [180, 508] width 60 height 17
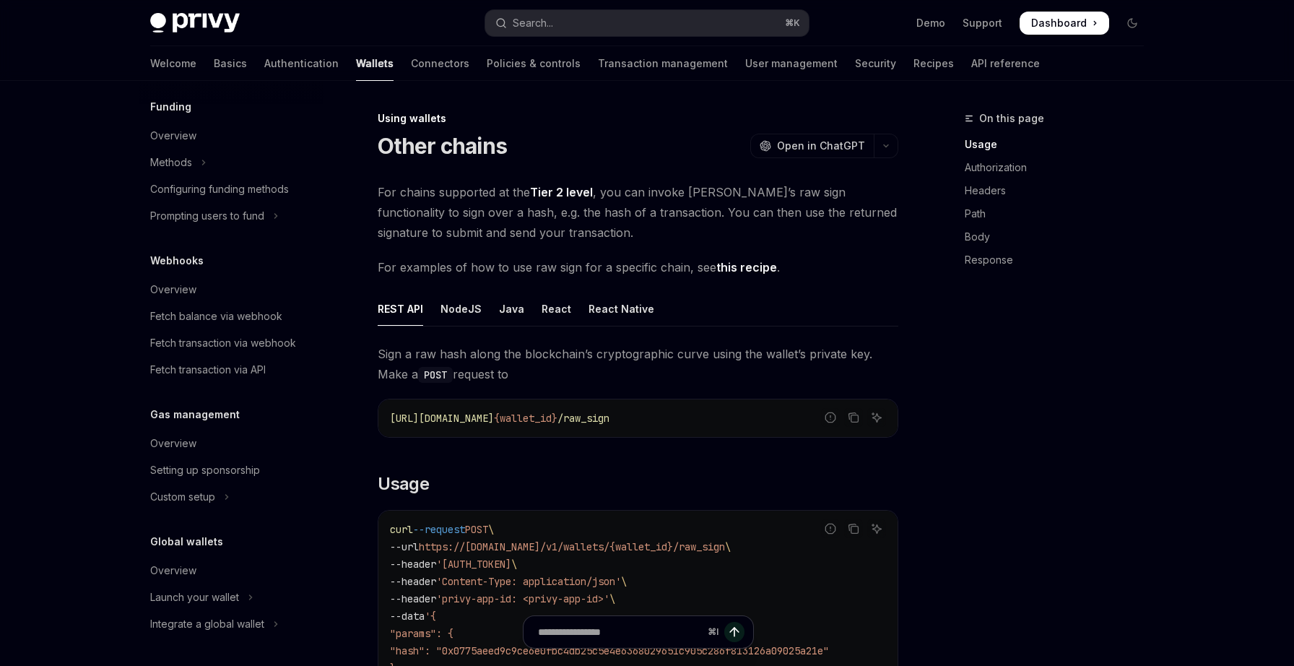
scroll to position [929, 0]
click at [189, 570] on div "Overview" at bounding box center [173, 570] width 46 height 17
type textarea "*"
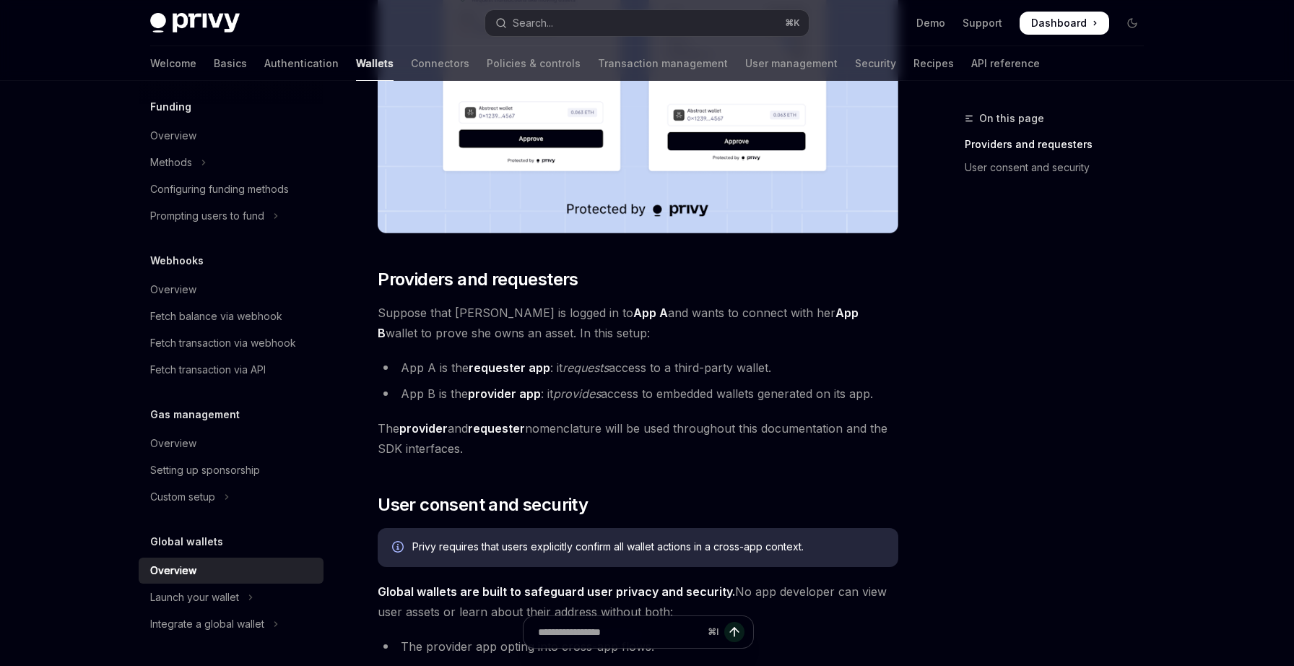
scroll to position [471, 0]
